Goal: Transaction & Acquisition: Purchase product/service

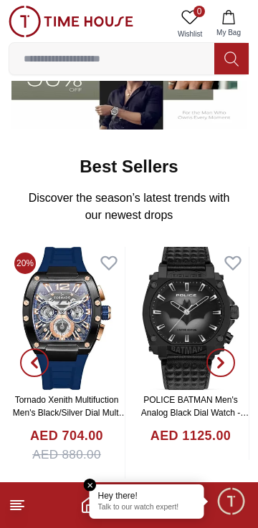
scroll to position [333, 0]
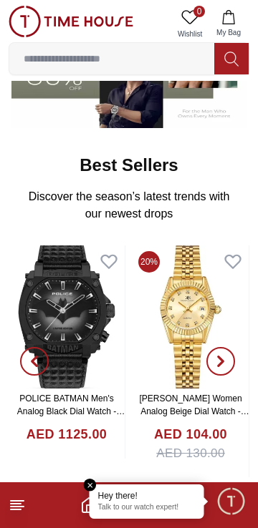
click at [174, 57] on input at bounding box center [111, 58] width 205 height 29
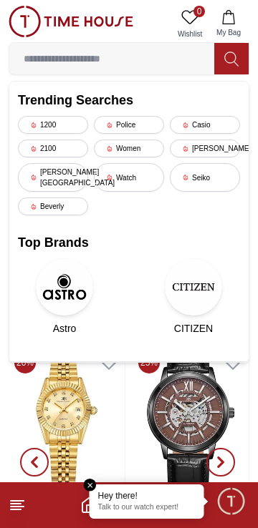
scroll to position [231, 0]
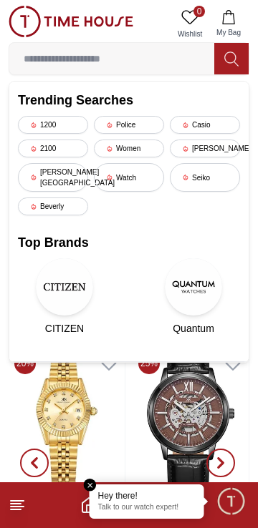
click at [154, 58] on input at bounding box center [111, 58] width 205 height 29
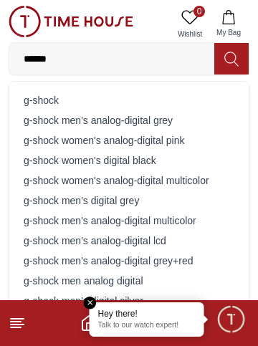
type input "******"
click at [49, 99] on div "g-shock" at bounding box center [129, 100] width 222 height 20
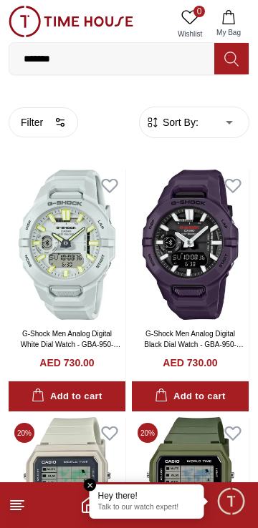
click at [23, 501] on line at bounding box center [17, 501] width 13 height 0
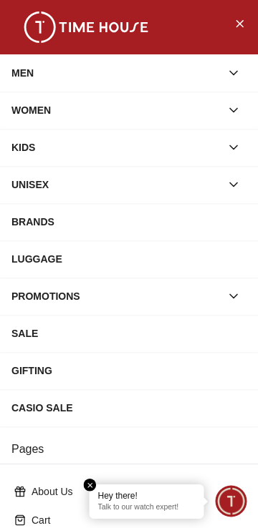
click at [237, 502] on span "Minimize live chat window" at bounding box center [231, 501] width 42 height 42
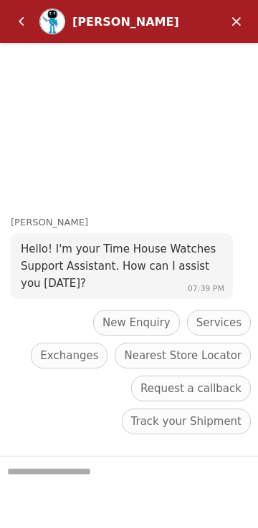
scroll to position [231, 0]
click at [238, 18] on em "Minimize" at bounding box center [236, 21] width 29 height 29
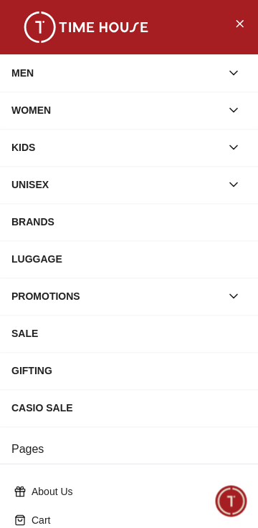
click at [240, 27] on icon "Close Menu" at bounding box center [238, 23] width 11 height 18
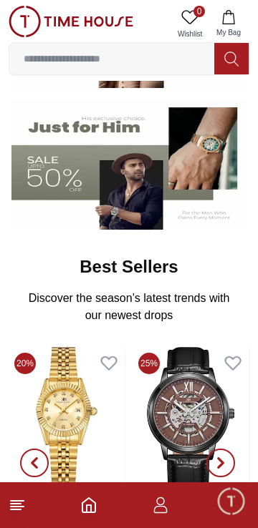
click at [165, 507] on icon "button" at bounding box center [161, 509] width 14 height 7
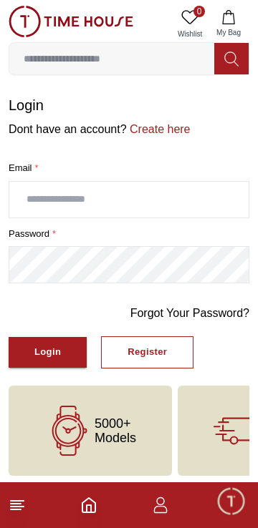
click at [58, 353] on div "Login" at bounding box center [47, 352] width 26 height 16
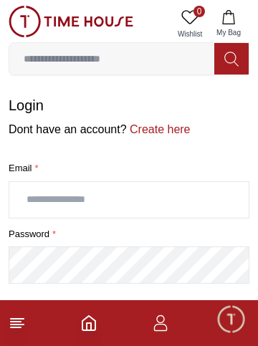
type input "**********"
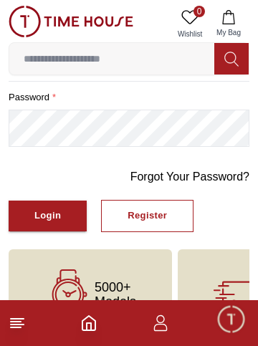
scroll to position [140, 0]
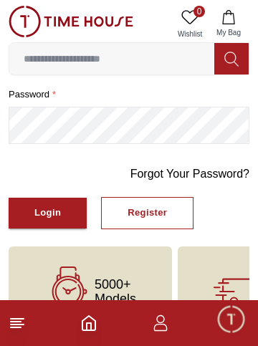
click at [52, 215] on div "Login" at bounding box center [47, 213] width 26 height 16
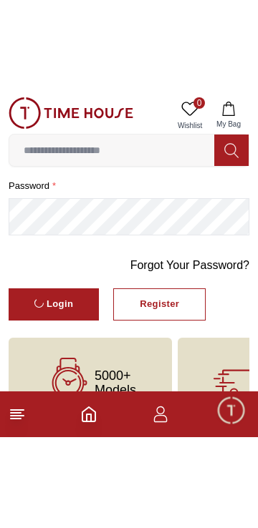
scroll to position [5, 0]
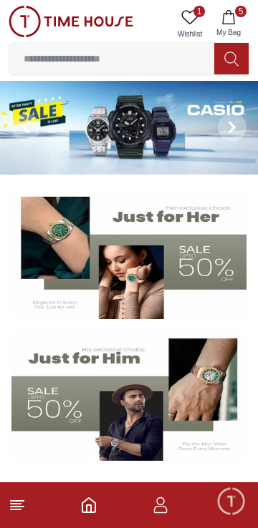
click at [232, 19] on icon "button" at bounding box center [228, 17] width 14 height 14
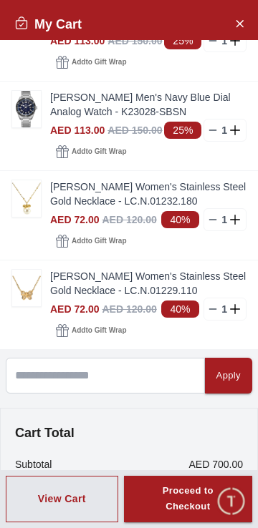
scroll to position [138, 0]
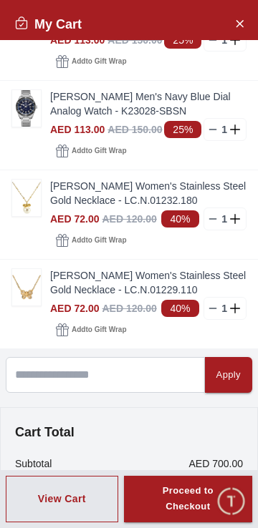
click at [240, 23] on icon "Close Account" at bounding box center [238, 23] width 11 height 18
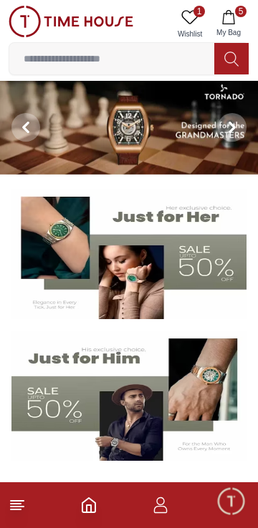
click at [11, 502] on icon at bounding box center [17, 505] width 17 height 17
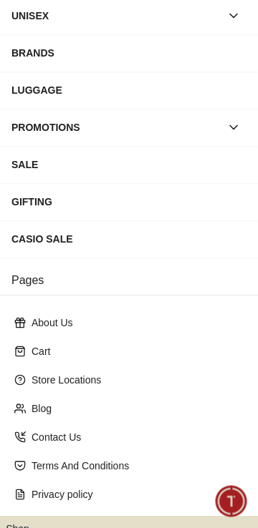
scroll to position [240, 0]
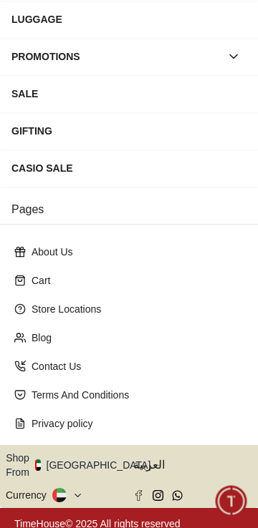
click at [156, 460] on icon "button" at bounding box center [158, 465] width 5 height 11
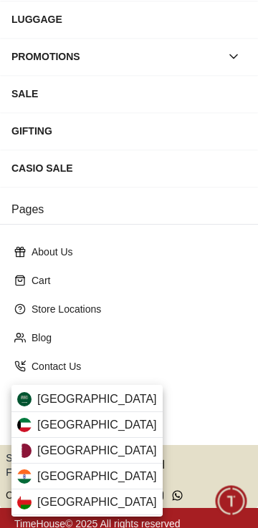
click at [107, 454] on div "Qatar" at bounding box center [86, 451] width 151 height 26
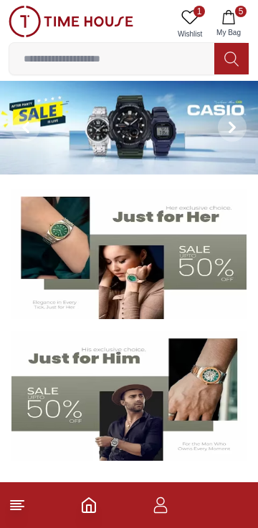
click at [230, 270] on img at bounding box center [128, 254] width 235 height 130
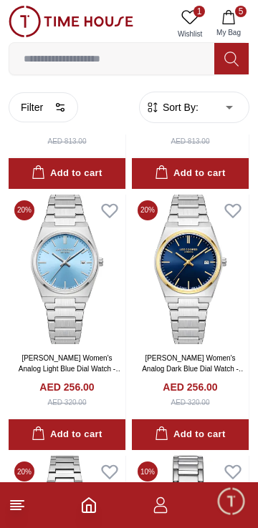
scroll to position [2320, 0]
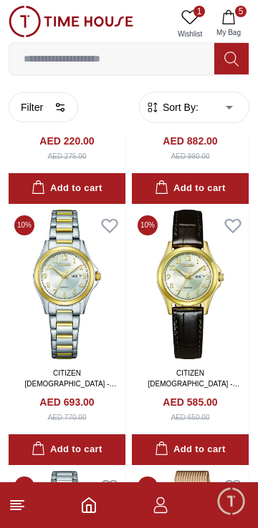
scroll to position [2576, 0]
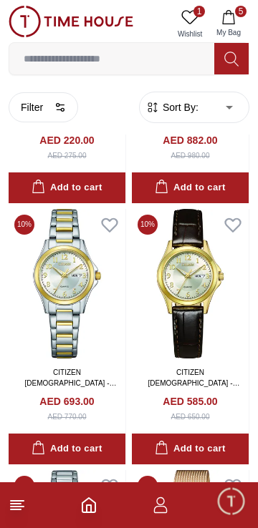
click at [60, 108] on icon "button" at bounding box center [59, 107] width 11 height 11
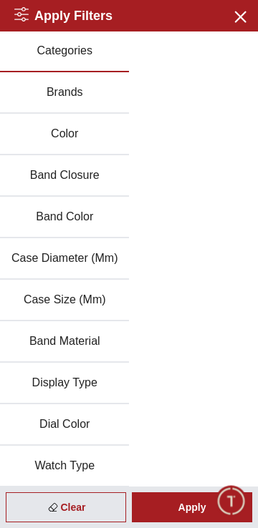
scroll to position [0, 0]
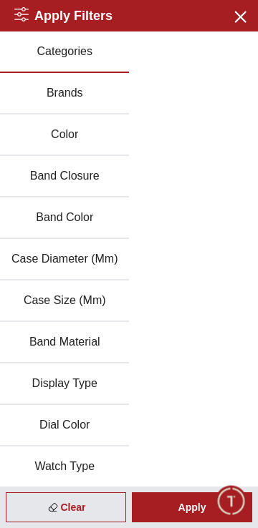
click at [122, 383] on button "Display Type" at bounding box center [64, 385] width 129 height 42
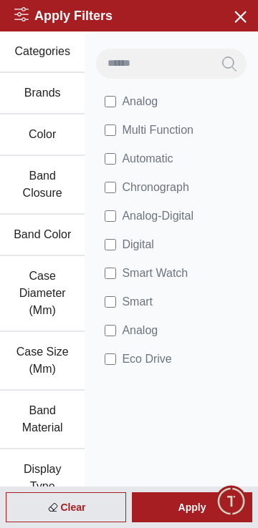
click at [191, 502] on div "Apply" at bounding box center [192, 507] width 120 height 30
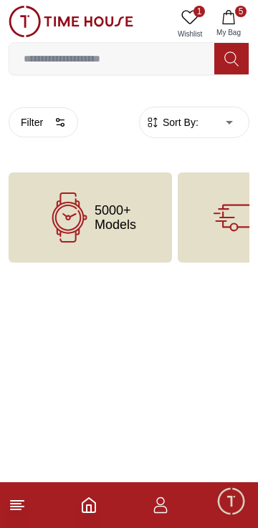
click at [57, 120] on icon "button" at bounding box center [59, 122] width 11 height 11
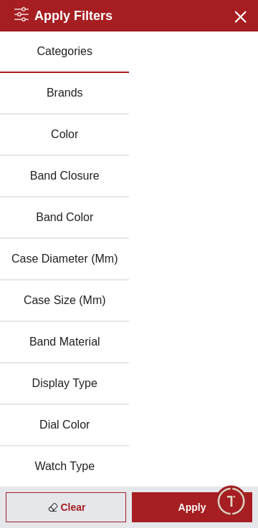
click at [90, 97] on button "Brands" at bounding box center [64, 94] width 129 height 42
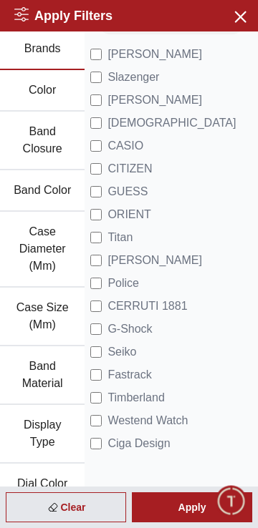
scroll to position [44, 0]
click at [192, 505] on div "Apply" at bounding box center [192, 507] width 120 height 30
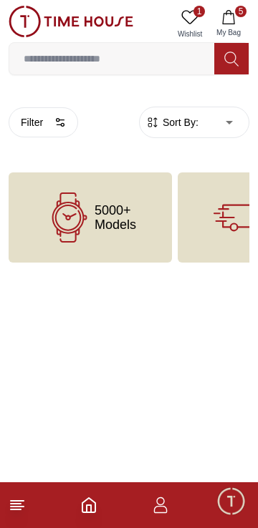
click at [227, 119] on body "100% Genuine products with International Warranty Shop From [GEOGRAPHIC_DATA] |…" at bounding box center [129, 131] width 258 height 263
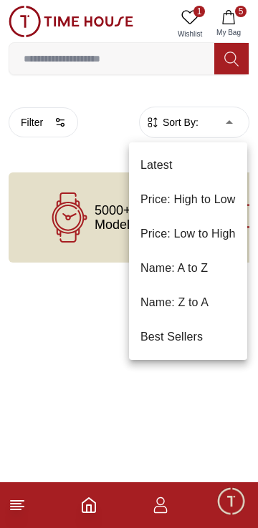
click at [204, 235] on li "Price: Low to High" at bounding box center [188, 234] width 118 height 34
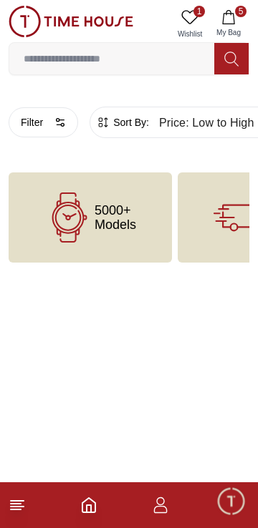
click at [55, 125] on icon "button" at bounding box center [59, 122] width 11 height 11
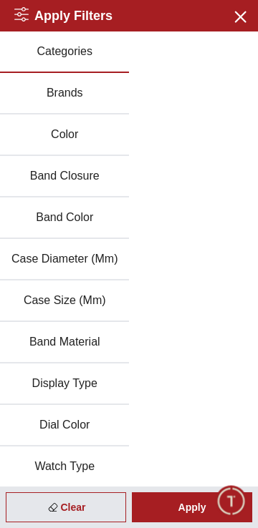
scroll to position [44, 0]
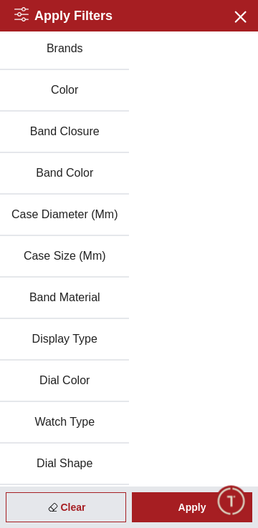
type input "******"
click at [180, 499] on div "Apply" at bounding box center [192, 507] width 120 height 30
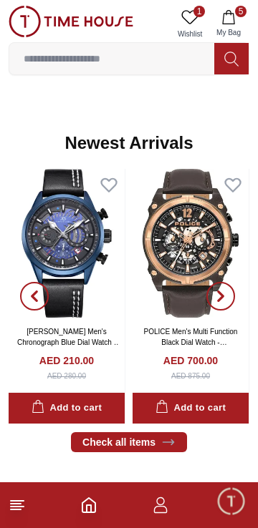
scroll to position [841, 0]
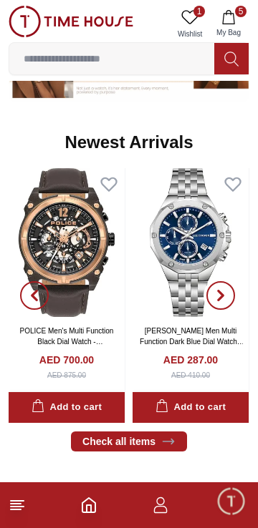
click at [196, 253] on button "button" at bounding box center [221, 295] width 52 height 255
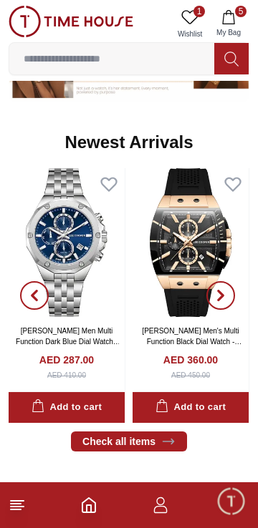
click at [79, 255] on img at bounding box center [67, 242] width 116 height 149
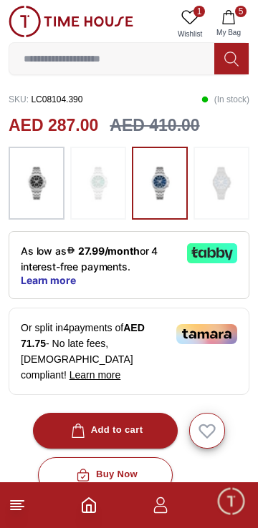
scroll to position [348, 0]
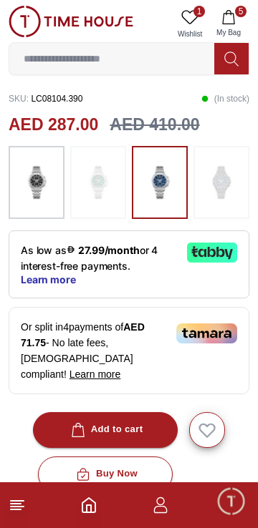
click at [152, 412] on button "Add to cart" at bounding box center [105, 430] width 145 height 36
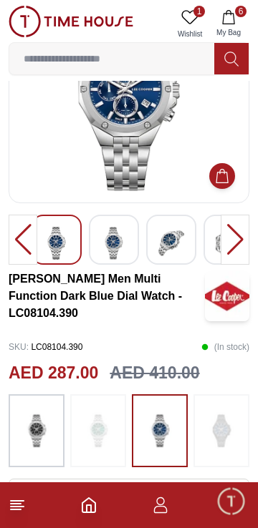
scroll to position [0, 0]
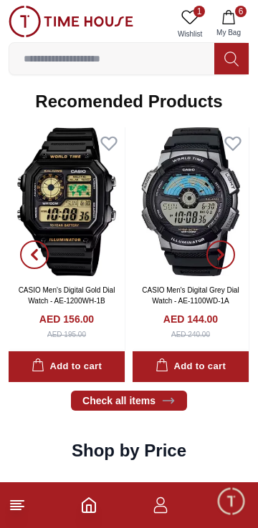
scroll to position [1479, 0]
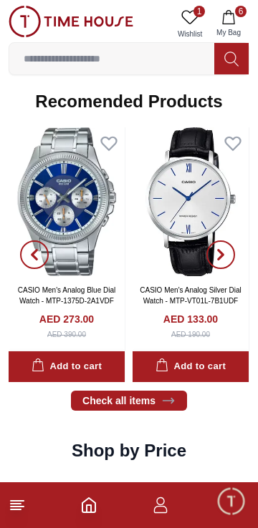
click at [74, 210] on img at bounding box center [67, 201] width 116 height 149
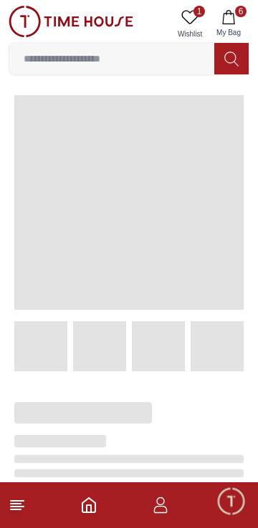
click at [227, 26] on button "6 My Bag" at bounding box center [229, 24] width 42 height 36
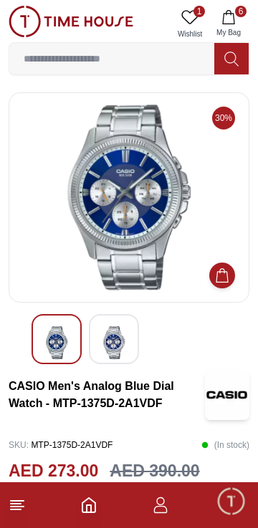
click at [134, 329] on div at bounding box center [114, 339] width 50 height 50
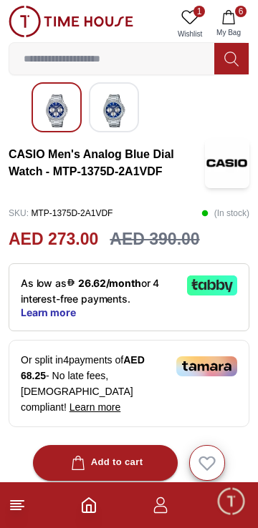
scroll to position [233, 0]
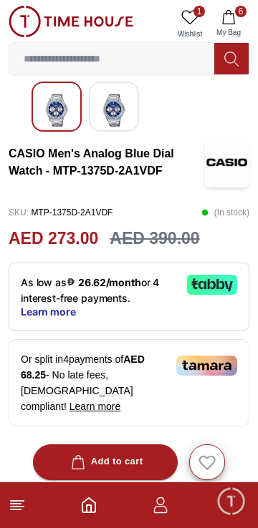
click at [163, 512] on icon "button" at bounding box center [160, 505] width 17 height 17
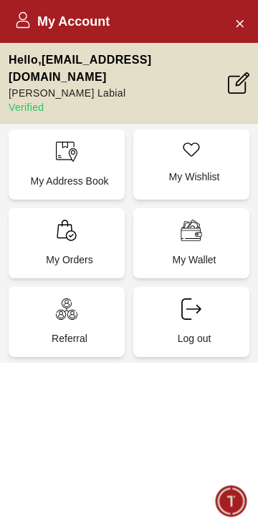
click at [236, 503] on span "Minimize live chat window" at bounding box center [231, 501] width 42 height 42
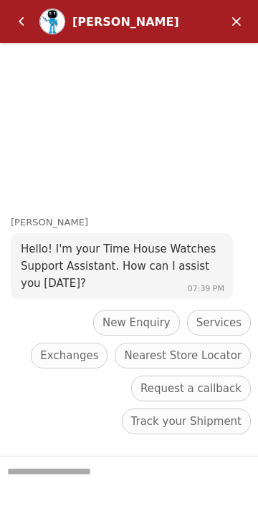
scroll to position [1479, 0]
